Goal: Go to known website: Access a specific website the user already knows

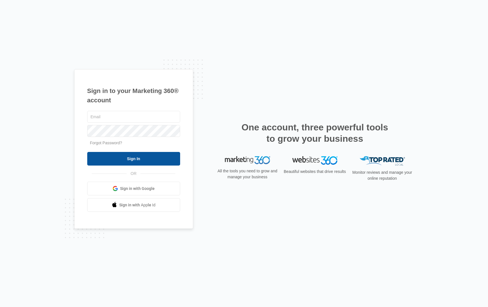
type input "[EMAIL_ADDRESS][PERSON_NAME][DOMAIN_NAME]"
click at [144, 160] on input "Sign In" at bounding box center [133, 159] width 93 height 14
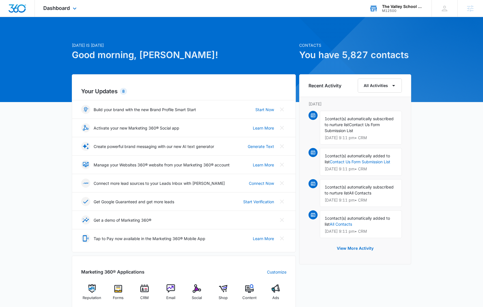
click at [389, 5] on div "The Valley School For Dental Assisting" at bounding box center [402, 6] width 41 height 5
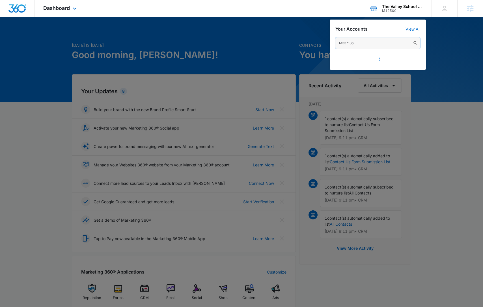
click at [367, 42] on input "M337136" at bounding box center [378, 42] width 85 height 11
type input "leaning"
click at [301, 130] on div at bounding box center [241, 153] width 483 height 307
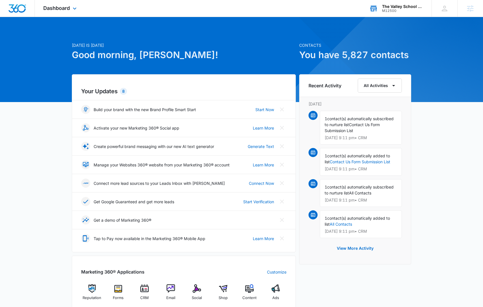
click at [402, 6] on div "The Valley School For Dental Assisting" at bounding box center [402, 6] width 41 height 5
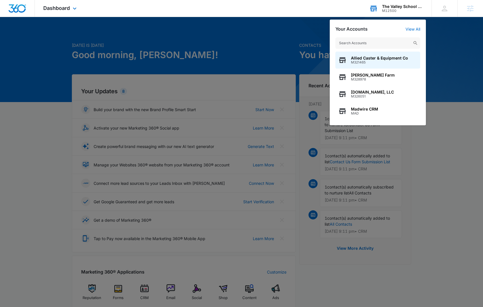
click at [392, 44] on input "text" at bounding box center [378, 42] width 85 height 11
